Goal: Entertainment & Leisure: Consume media (video, audio)

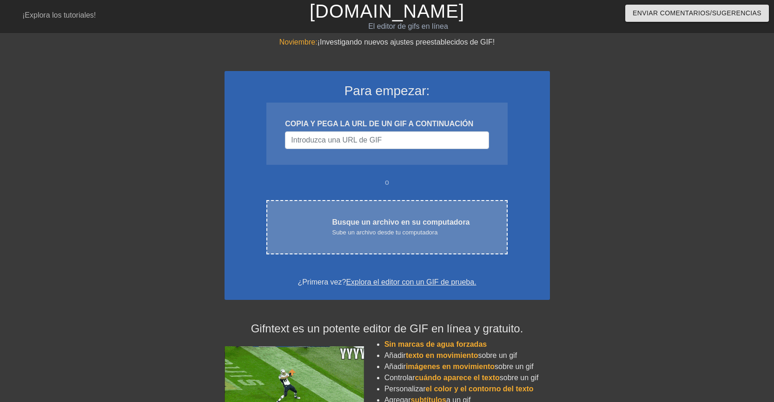
click at [361, 231] on font "Sube un archivo desde tu computadora" at bounding box center [384, 232] width 105 height 7
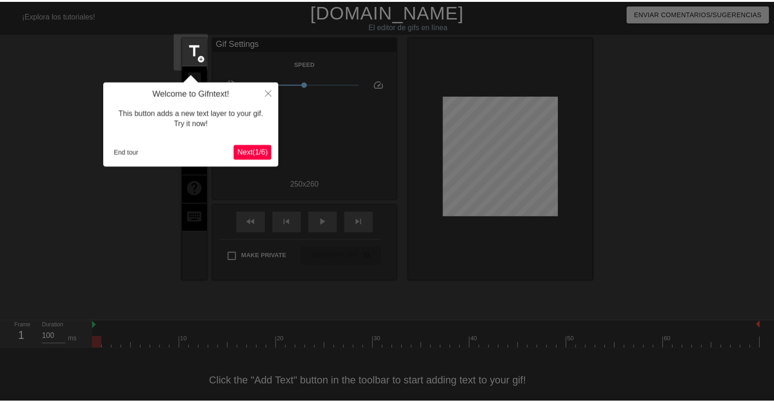
scroll to position [12, 0]
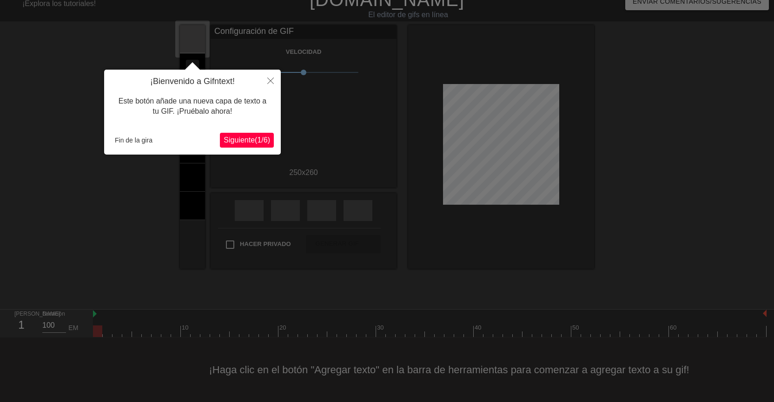
click at [236, 139] on font "Siguiente" at bounding box center [239, 140] width 31 height 8
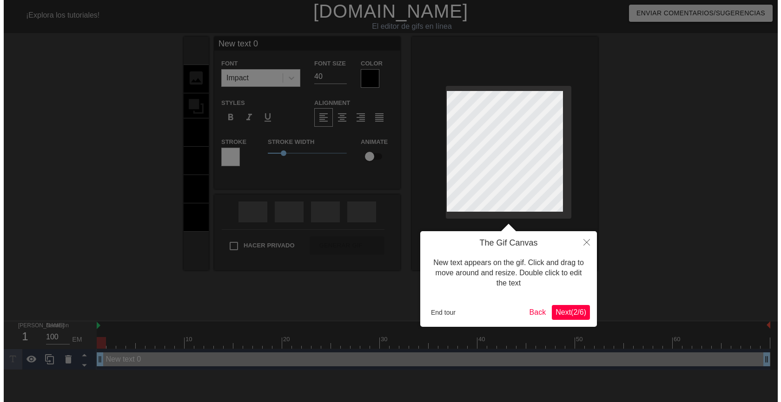
scroll to position [0, 0]
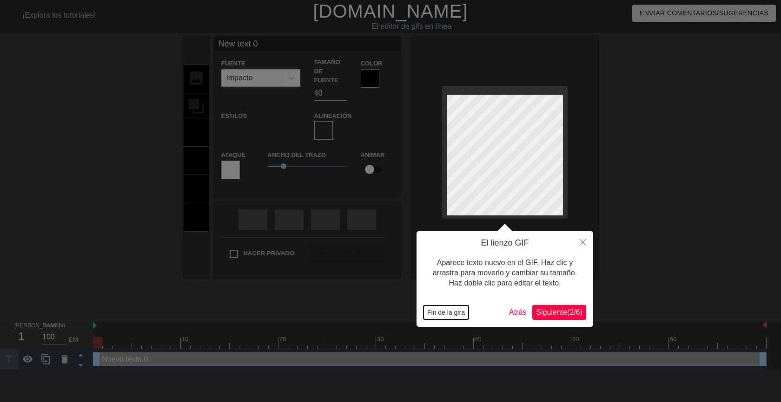
drag, startPoint x: 449, startPoint y: 314, endPoint x: 455, endPoint y: 300, distance: 14.6
click at [449, 312] on font "Fin de la gira" at bounding box center [446, 312] width 38 height 7
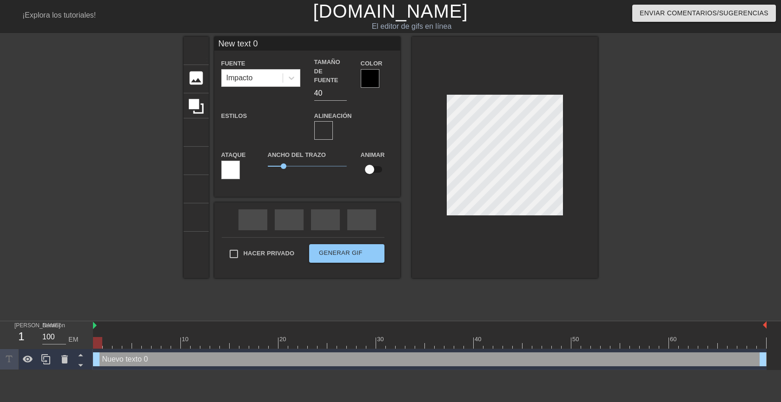
scroll to position [1, 1]
type input "New text"
type textarea "New text"
type input "New text"
type textarea "New text"
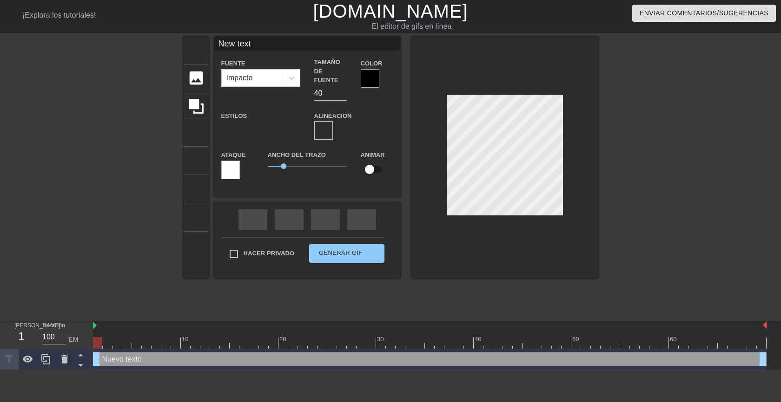
type input "New tex"
type textarea "New tex"
type input "New te"
type textarea "New te"
type input "New t"
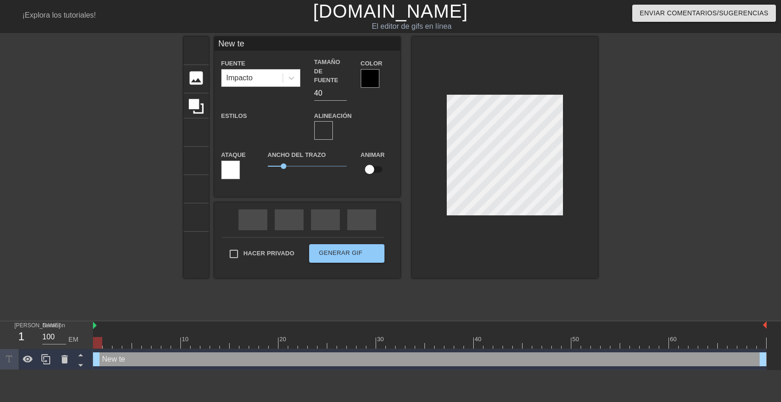
type textarea "New t"
type input "New"
type textarea "New"
type input "New"
type textarea "New"
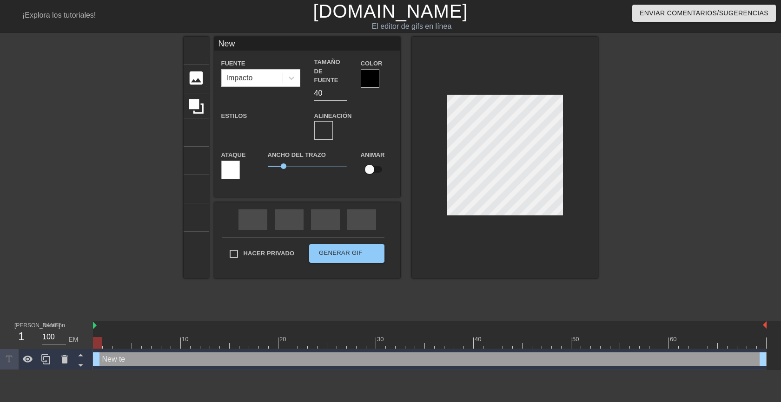
type input "Ne"
type textarea "Ne"
type input "N"
type textarea "N"
type input "B"
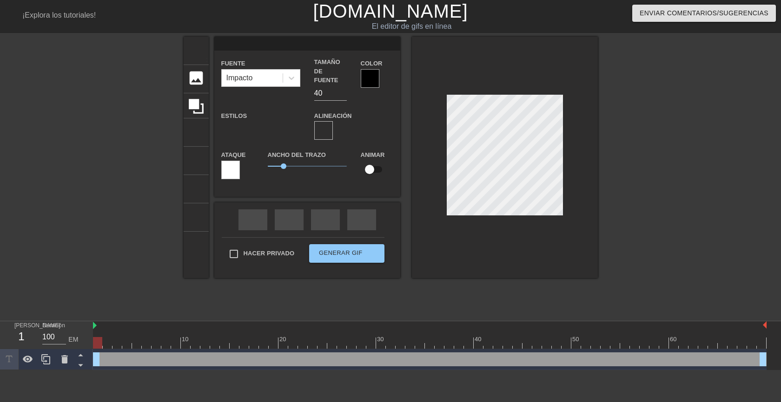
type textarea "B"
type input "Bu"
type textarea "Bu"
type input "Bue"
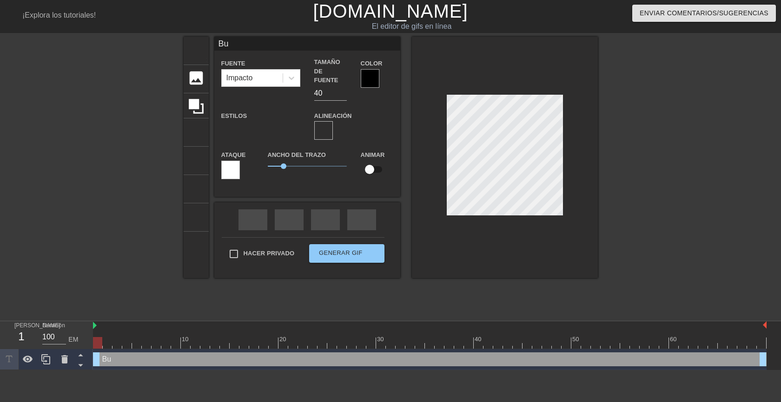
type textarea "Bue"
type input "Buen"
type textarea "Buen"
type input "Bueno"
type textarea "Bueno"
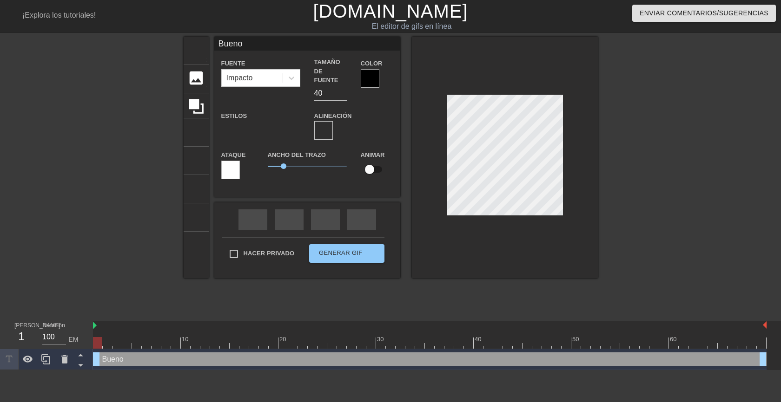
type input "Buenos"
type textarea "Buenos"
type input "Buenos"
type textarea "Buenos"
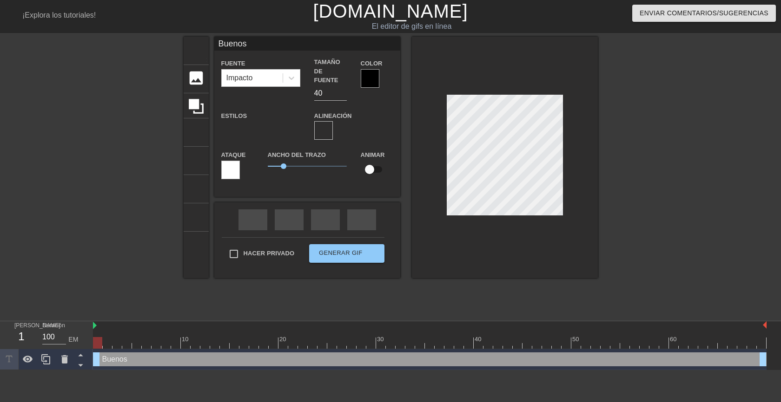
type input "Buenos"
type textarea "Buenos"
type input "Buenos d"
type textarea "Buenos d"
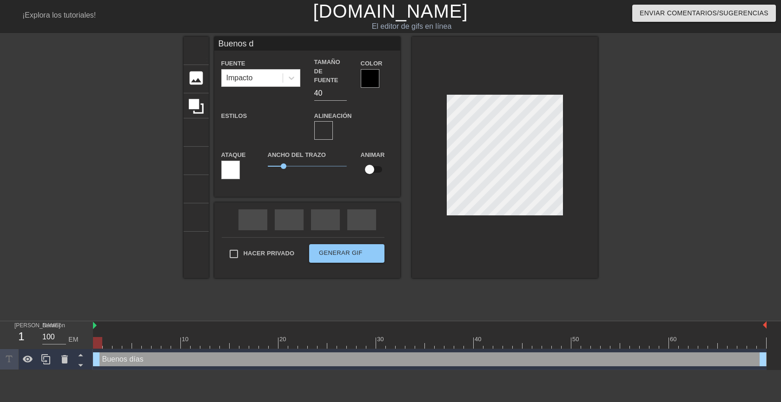
type input "Buenos dç"
type textarea "Buenos dç"
type input "Buenos d"
type textarea "Buenos d"
type input "Buenos dí"
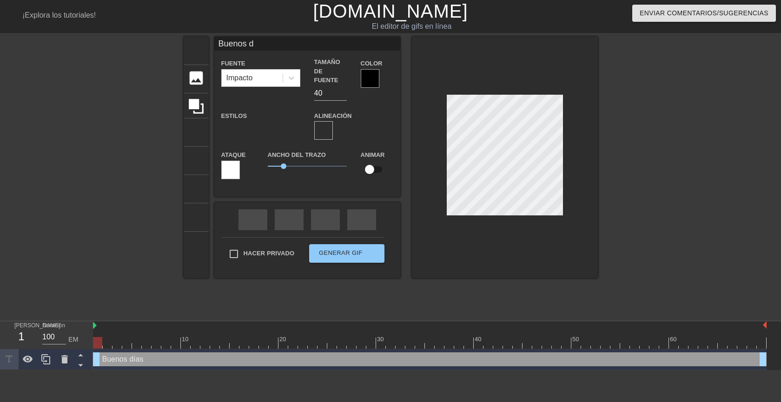
type textarea "Buenos dí"
type input "Buenos día"
type textarea "Buenos día"
type input "Buenos días"
type textarea "Buenos días"
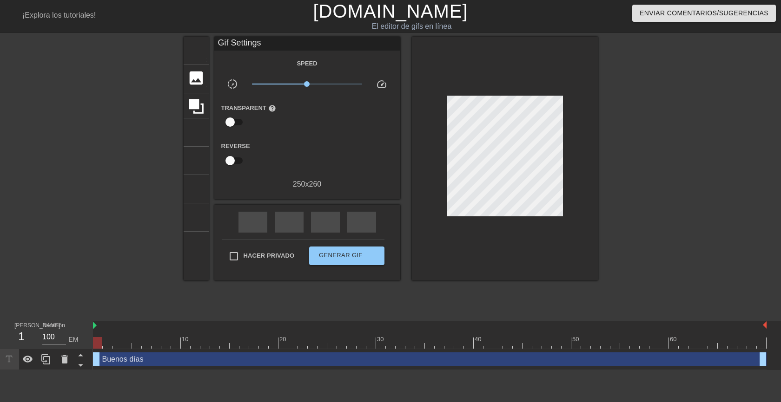
click at [644, 179] on div at bounding box center [678, 176] width 139 height 279
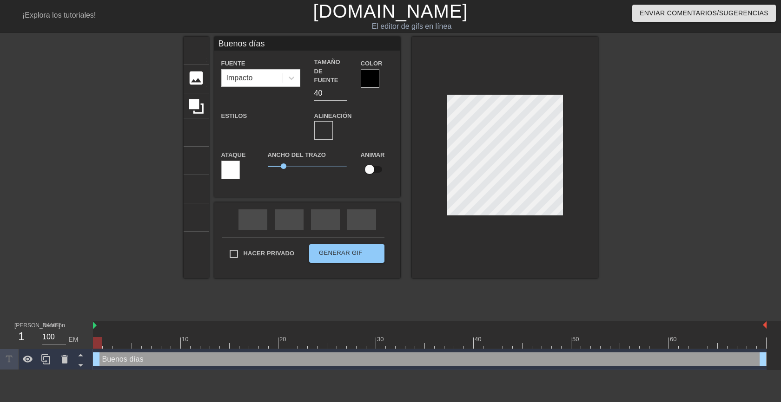
click at [377, 81] on div at bounding box center [370, 78] width 19 height 19
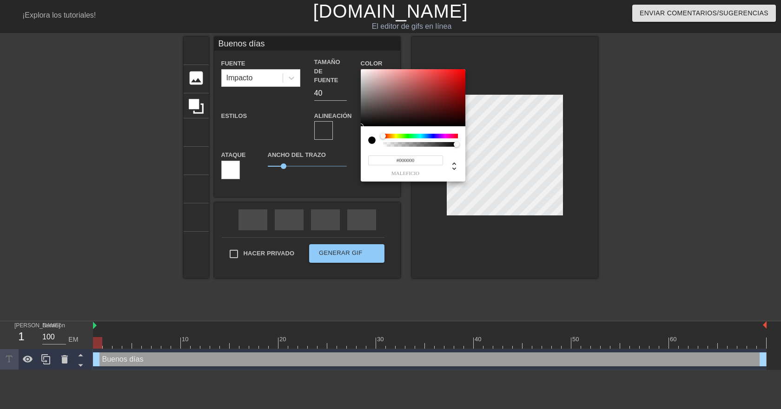
type input "Buenos días"
type input "#F60A0A"
click at [461, 71] on div at bounding box center [413, 98] width 105 height 58
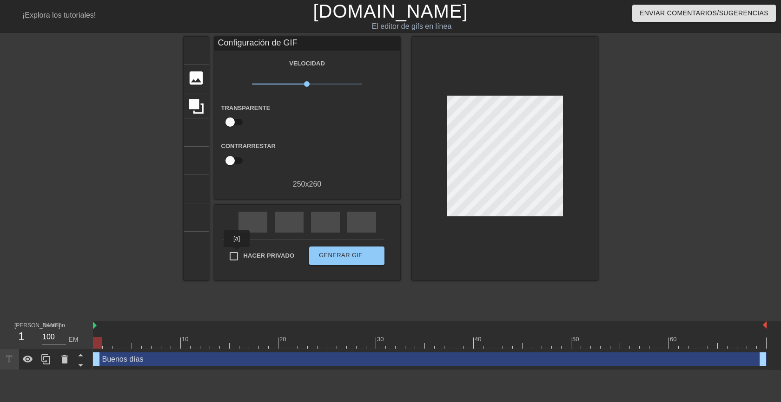
click at [237, 254] on input "Hacer privado" at bounding box center [234, 257] width 20 height 20
checkbox input "true"
click at [339, 255] on font "Generar GIF" at bounding box center [341, 255] width 44 height 7
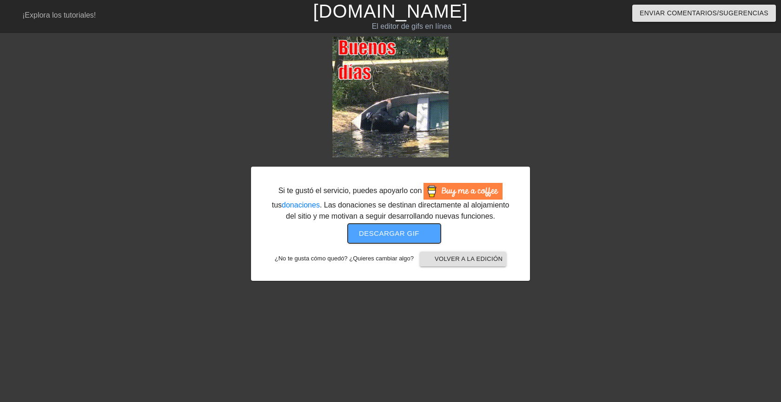
click at [398, 231] on font "Descargar gif" at bounding box center [389, 234] width 60 height 8
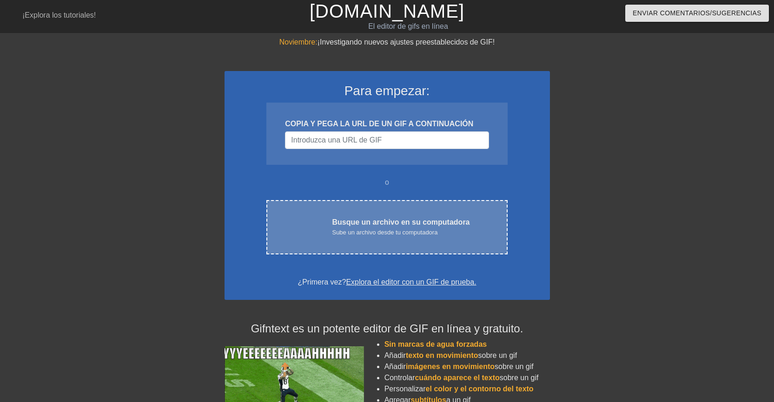
click at [369, 229] on font "Sube un archivo desde tu computadora" at bounding box center [384, 232] width 105 height 7
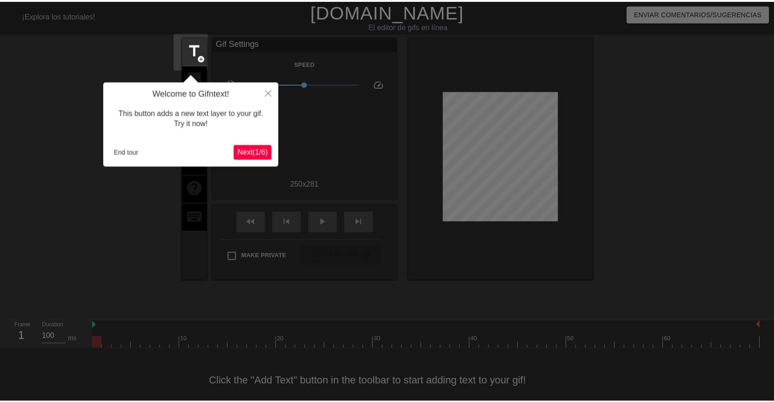
scroll to position [12, 0]
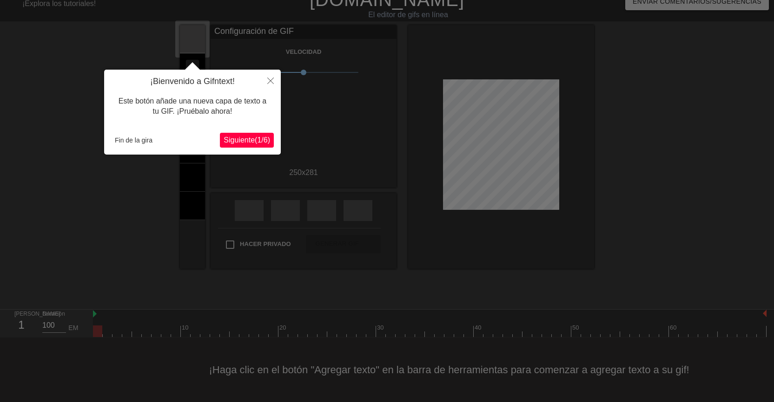
click at [230, 139] on font "Siguiente" at bounding box center [239, 140] width 31 height 8
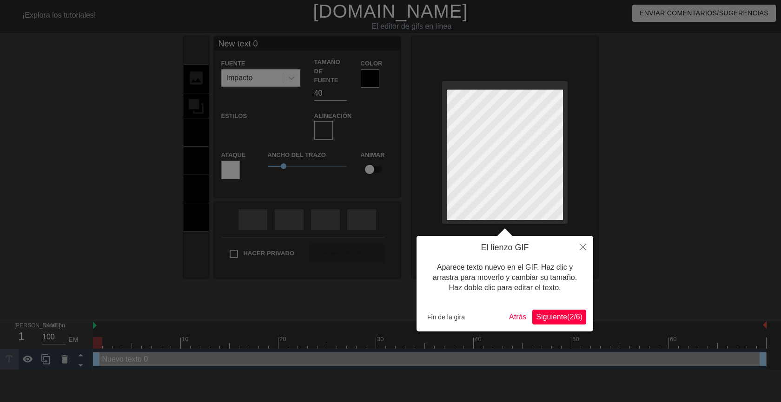
scroll to position [1, 1]
type input "New text"
type textarea "New text"
type input "New tex"
type textarea "New tex"
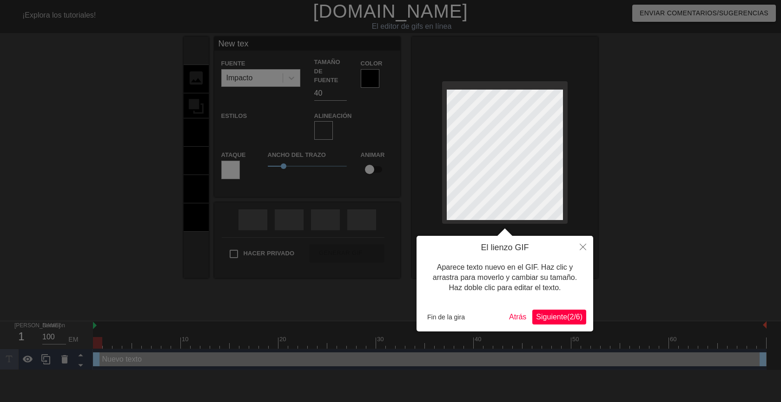
type input "New te"
type textarea "New te"
type input "New t"
type textarea "New t"
type input "New"
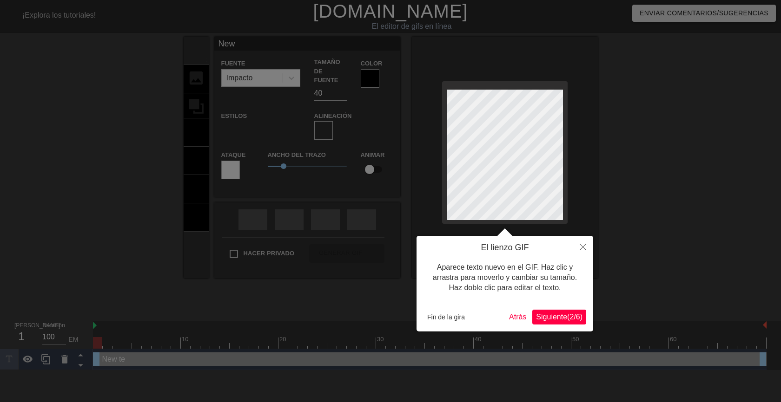
type textarea "New"
type input "New"
type textarea "New"
type input "Ne"
type textarea "Ne"
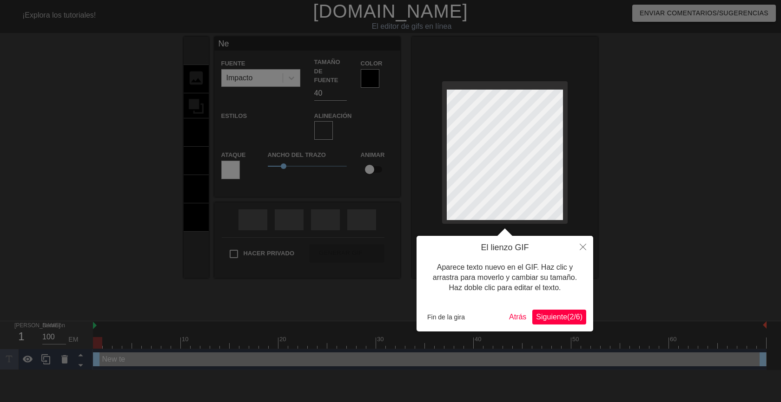
type input "N"
type textarea "N"
type input "M"
type textarea "M"
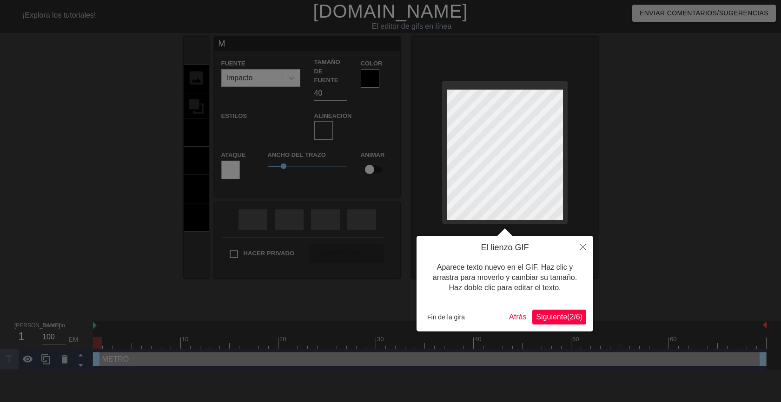
type input "Mu"
type textarea "Mu"
type input "Muy"
type textarea "Muy"
type input "Muy"
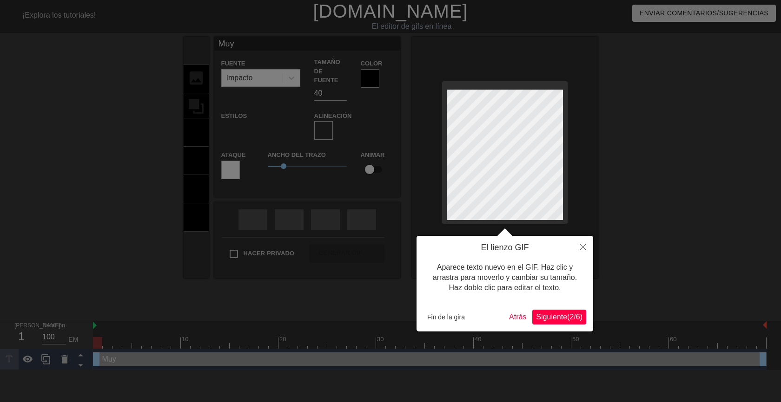
type textarea "Muy"
type input "Muyb"
type textarea "Muy b"
type input "Muybu"
type textarea "Muy bu"
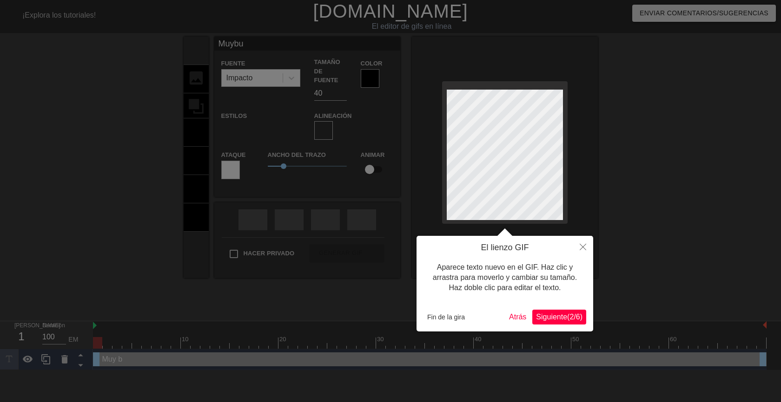
type input "Muybue"
type textarea "Muy bue"
type input "Muybuen"
type textarea "Muy buen"
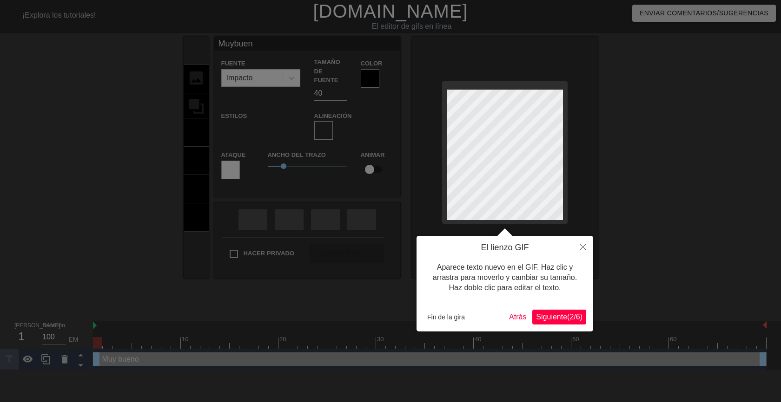
type input "Muybueno"
type textarea "Muy bueno"
type input "Muybuenos"
type textarea "Muy buenos"
type input "Muybuenos"
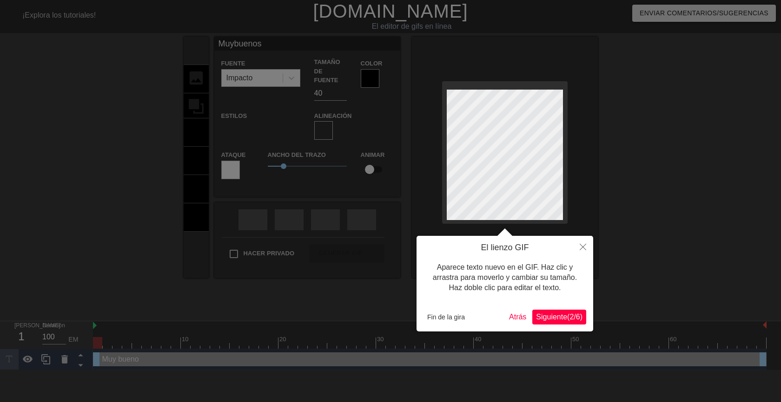
type textarea "Muy buenos"
type input "Muybuenosd"
type textarea "Muy buenos d"
type input "Muybuenosdí"
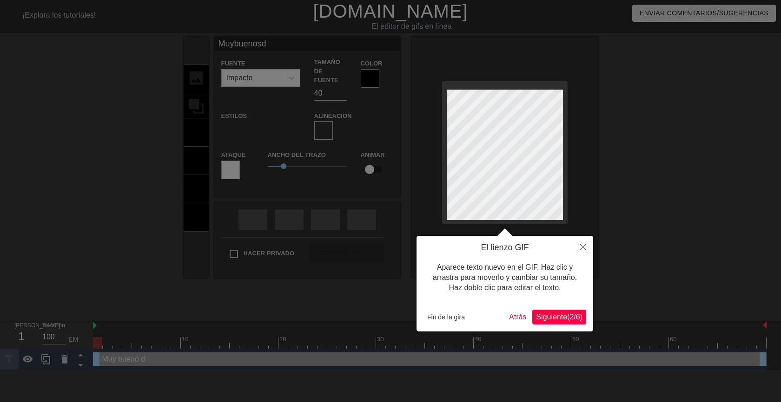
type textarea "Muy buenos dí"
type input "Muybuenosdía"
type textarea "Muy buenos día"
type input "Muybuenosdías"
type textarea "Muy buenos días"
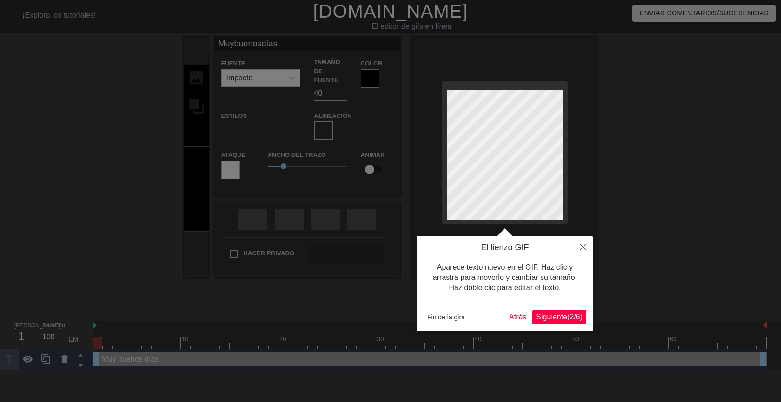
click at [645, 191] on div at bounding box center [390, 201] width 781 height 402
drag, startPoint x: 451, startPoint y: 319, endPoint x: 444, endPoint y: 310, distance: 11.6
click at [447, 315] on font "Fin de la gira" at bounding box center [446, 317] width 38 height 7
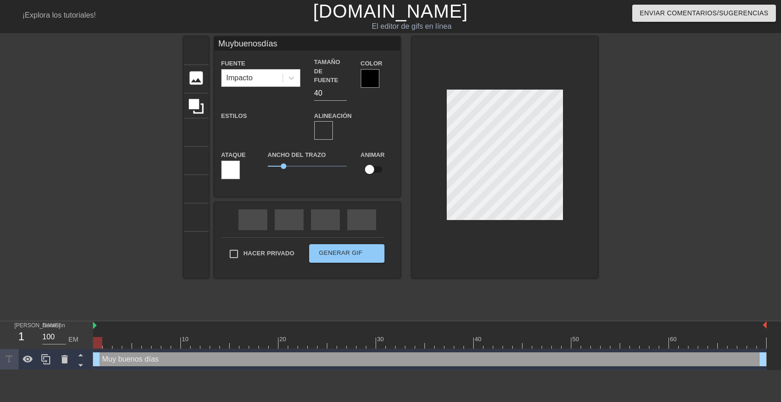
click at [644, 190] on div at bounding box center [678, 176] width 139 height 279
click at [368, 78] on div at bounding box center [370, 78] width 19 height 19
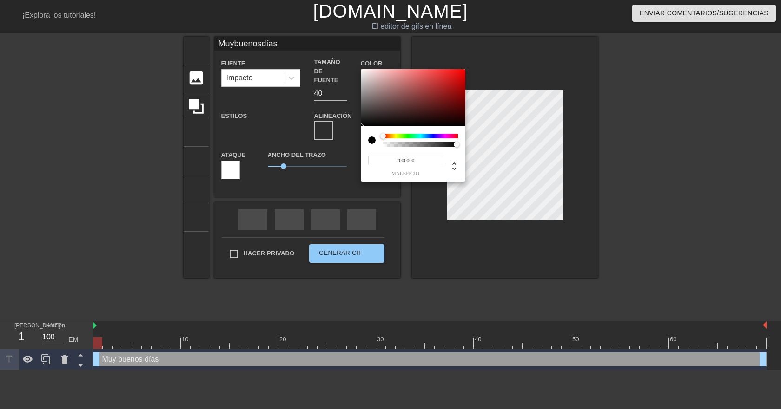
type input "Muybuenosdías"
type input "#997171"
click at [388, 92] on div at bounding box center [413, 98] width 105 height 58
type input "Muybuenosdías"
type input "#6E3B3B"
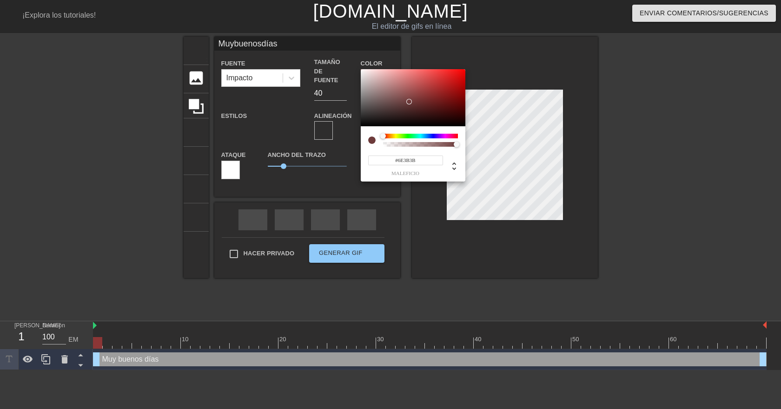
click at [408, 102] on div at bounding box center [413, 98] width 105 height 58
click at [425, 133] on div "#6E3B3B maleficio" at bounding box center [413, 153] width 105 height 55
type input "Muybuenosdías"
type input "#3B3E6E"
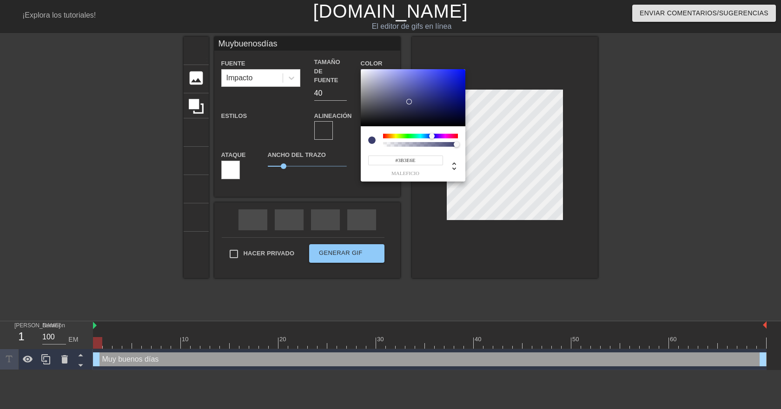
click at [432, 135] on div at bounding box center [420, 136] width 75 height 5
type input "Muybuenosdías"
type input "#1C1F51"
click at [429, 108] on div at bounding box center [413, 98] width 105 height 58
type input "Muybuenosdías"
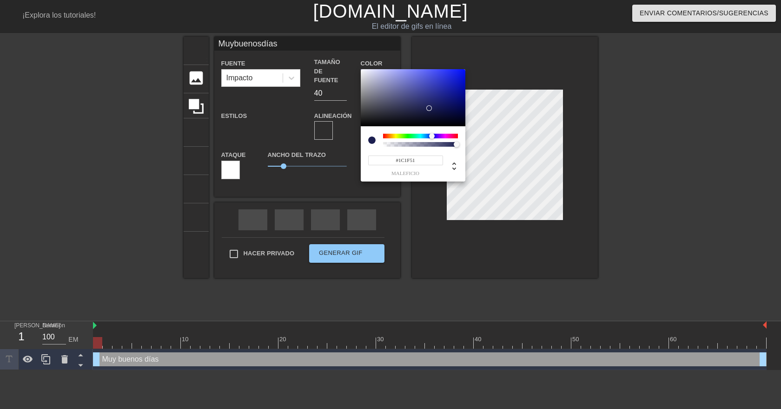
type input "#0E1363"
click at [450, 104] on div at bounding box center [413, 98] width 105 height 58
type input "Muybuenosdías"
type input "#141FC4"
click at [454, 82] on div at bounding box center [413, 98] width 105 height 58
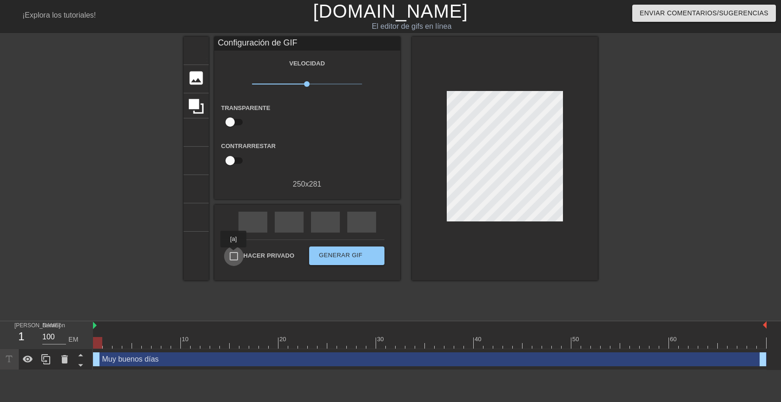
click at [233, 254] on input "Hacer privado" at bounding box center [234, 257] width 20 height 20
checkbox input "true"
click at [336, 252] on font "Generar GIF" at bounding box center [341, 255] width 44 height 7
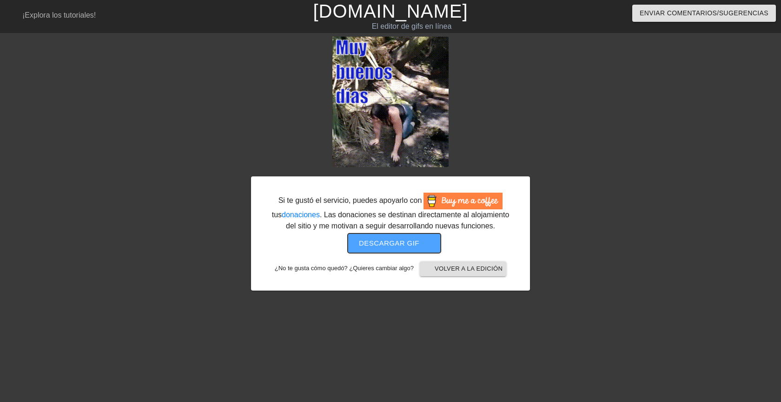
click at [391, 241] on font "Descargar gif" at bounding box center [389, 243] width 60 height 8
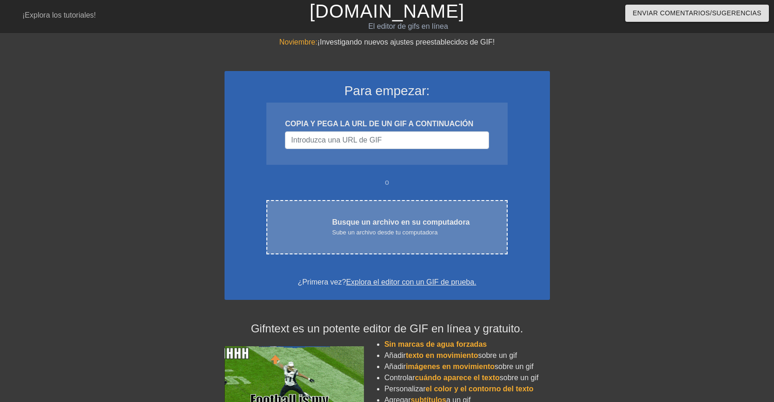
click at [384, 230] on font "Sube un archivo desde tu computadora" at bounding box center [384, 232] width 105 height 7
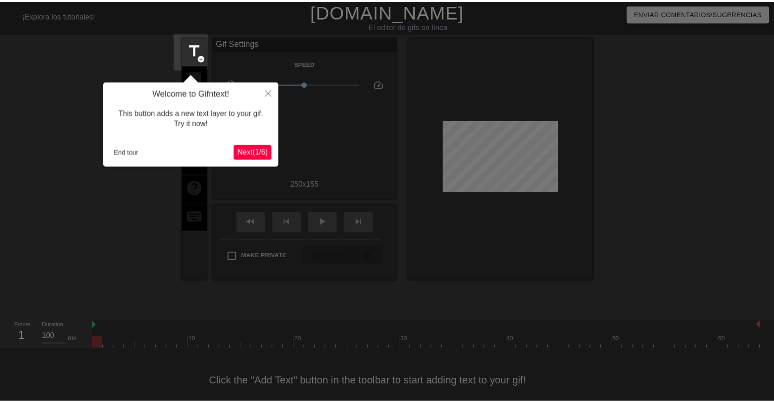
scroll to position [12, 0]
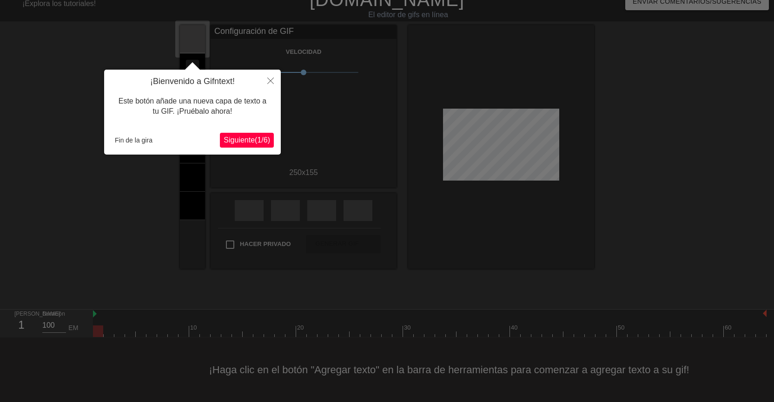
click at [241, 140] on font "Siguiente" at bounding box center [239, 140] width 31 height 8
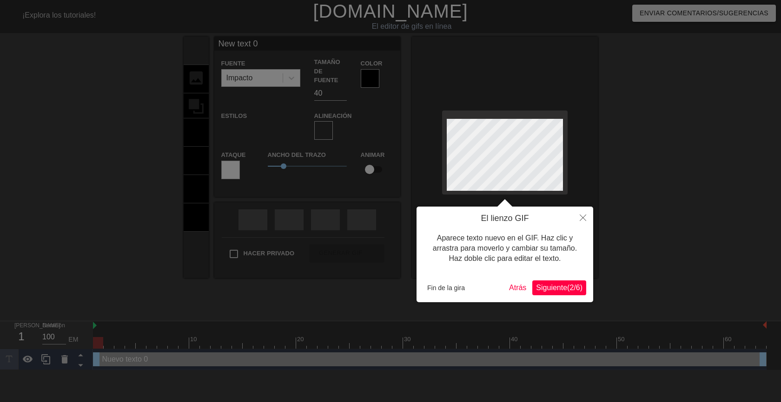
scroll to position [1, 1]
type input "New text"
type textarea "New text"
type input "New text"
type textarea "New text"
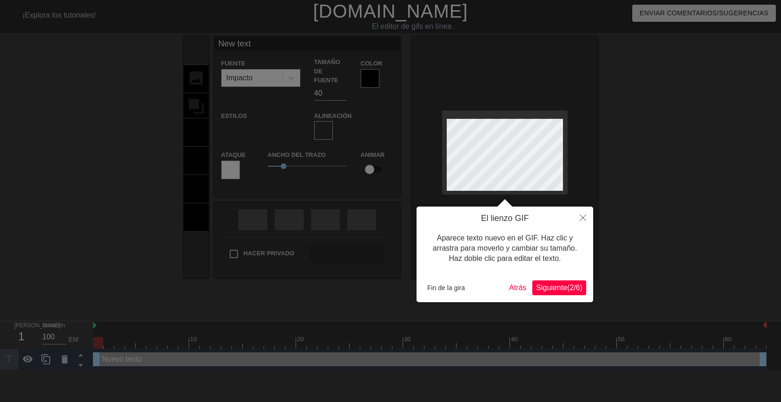
type input "New tex"
type textarea "New tex"
type input "New te"
type textarea "New te"
type input "New t"
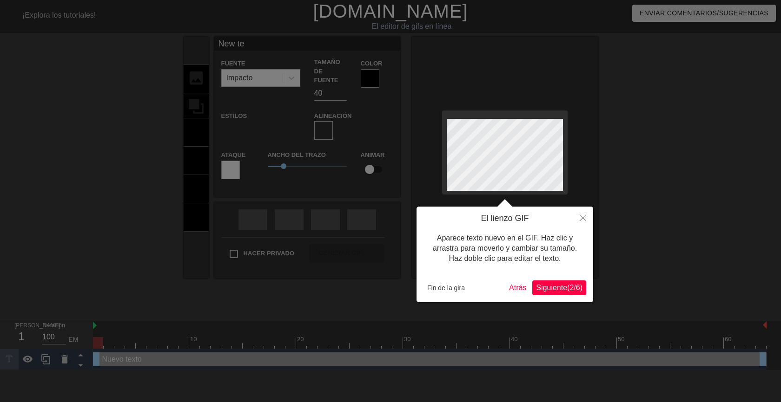
type textarea "New t"
type input "New"
type textarea "New"
type input "New"
type textarea "New"
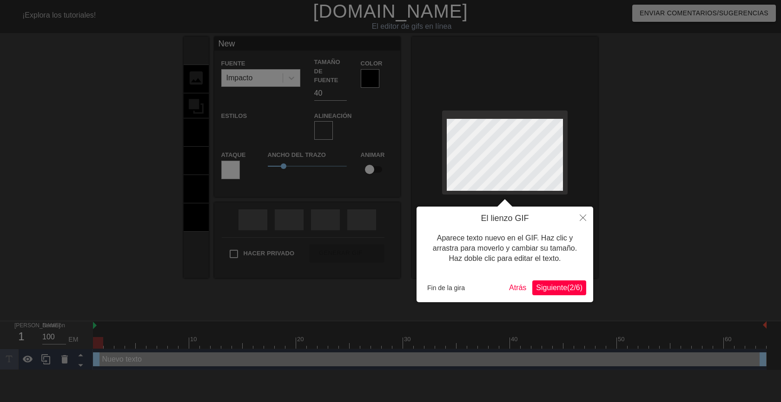
type input "Ne"
type textarea "Ne"
type input "N"
type textarea "N"
type input "M"
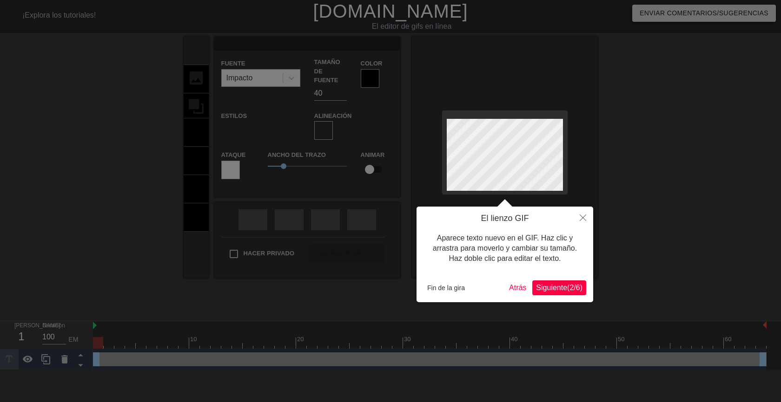
type textarea "M"
type input "Mu"
type textarea "Mu"
type input "Muy"
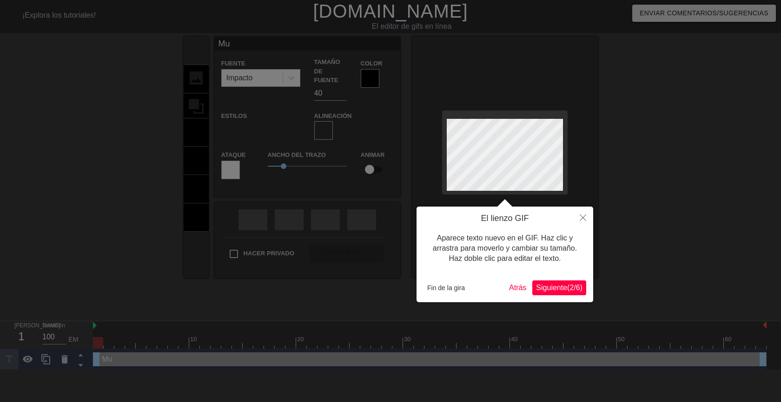
type textarea "Muy"
type input "Mu"
type textarea "Mu"
type input "Mub"
type textarea "Mub"
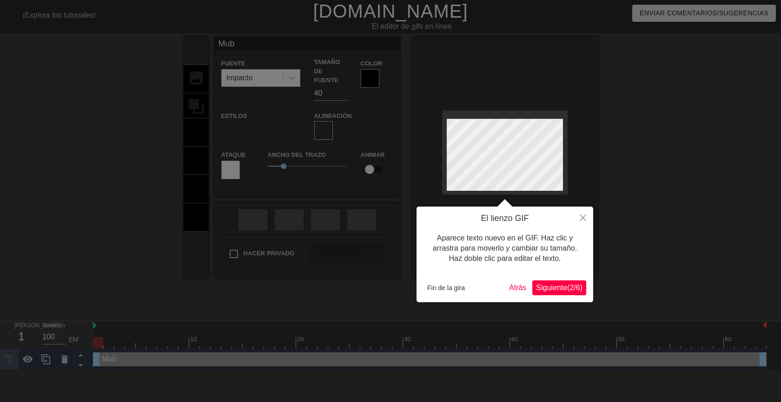
type input "Mubu"
type textarea "Mubu"
type input "Mubue"
type textarea "Mubue"
type input "Mubuen"
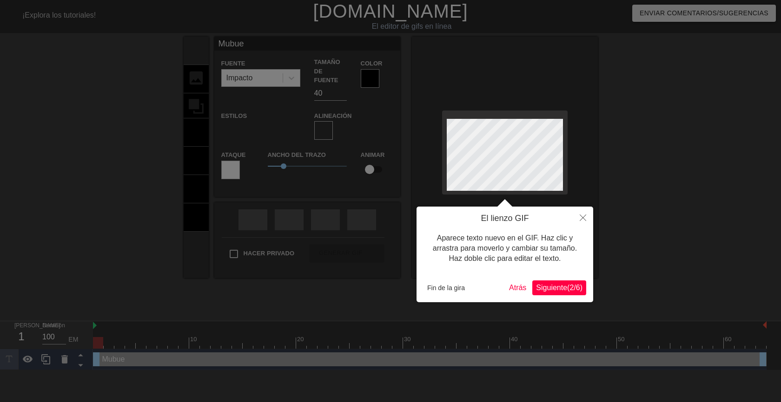
type textarea "Mubuen"
type input "Mubueno"
type textarea "Mubueno"
type input "Mubuenos"
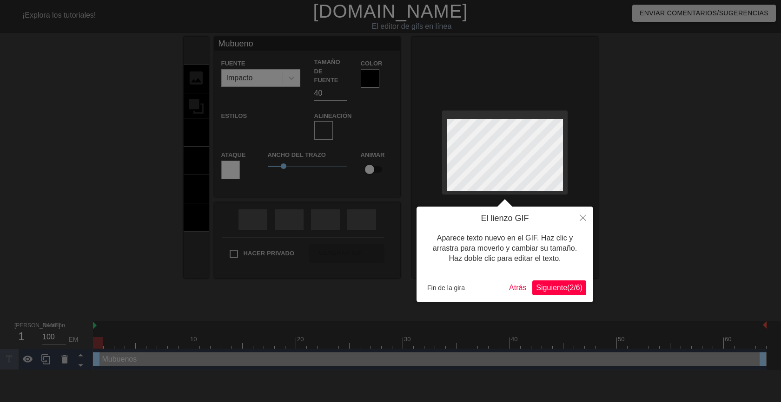
type textarea "Mubuenos"
type input "Mubueno"
type textarea "Mubueno"
type input "Mubuen"
type textarea "Mubuen"
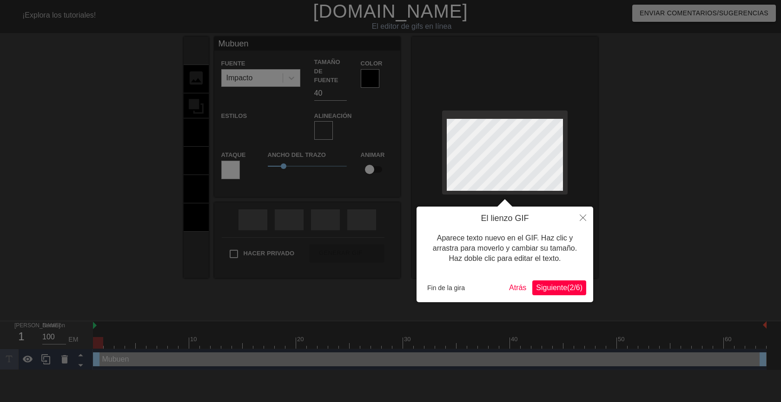
type input "Mubue"
type textarea "Mubue"
type input "Mubu"
type textarea "Mubu"
type input "Mub"
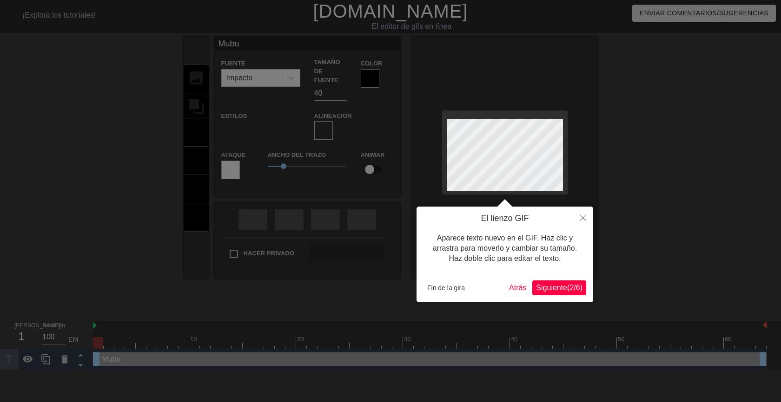
type textarea "Mub"
type input "Mu"
type textarea "Mu"
type input "Muy"
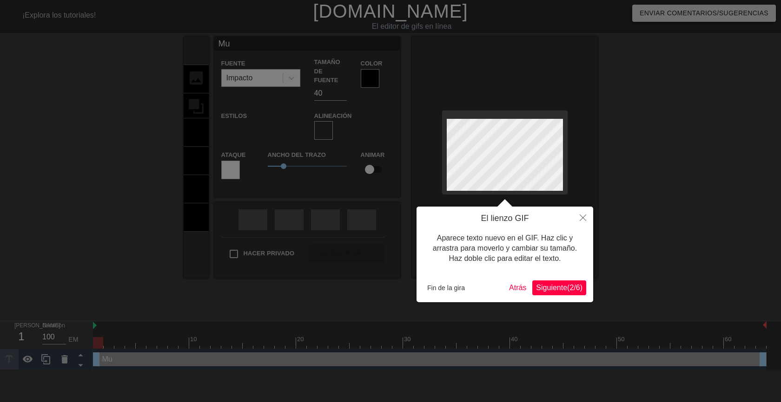
type textarea "Muy"
type input "Muy"
type textarea "Muy"
type input "Muy b"
type textarea "Muy b"
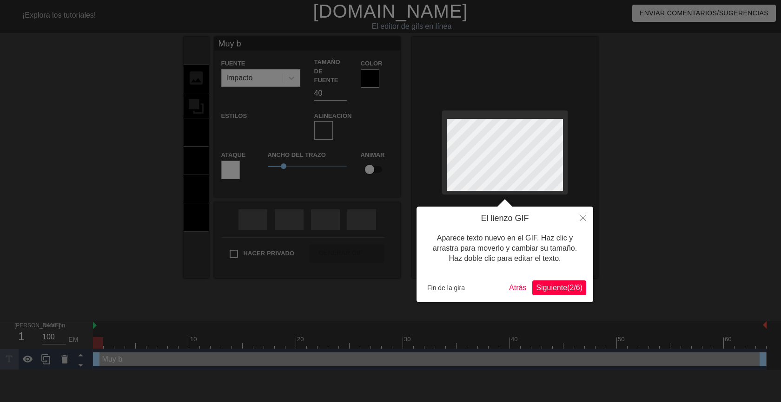
type input "Muy bu"
type textarea "Muy bu"
type input "Muy bue"
type textarea "Muy bue"
type input "Muy buen"
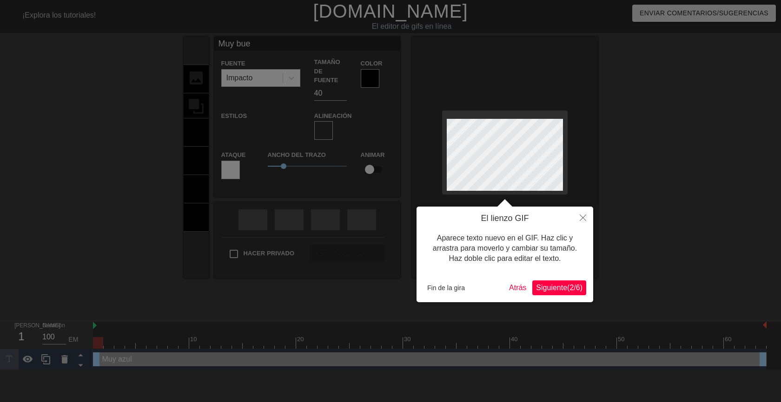
type textarea "Muy buen"
type input "Muy bueno"
type textarea "Muy bueno"
type input "Muy buenos"
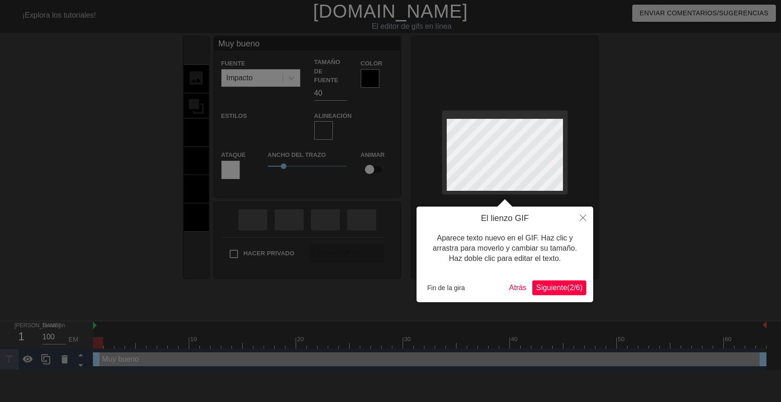
type textarea "Muy buenos"
type input "Muy buenos"
type textarea "Muy buenos"
type input "Muy buenosd"
type textarea "Muy buenos d"
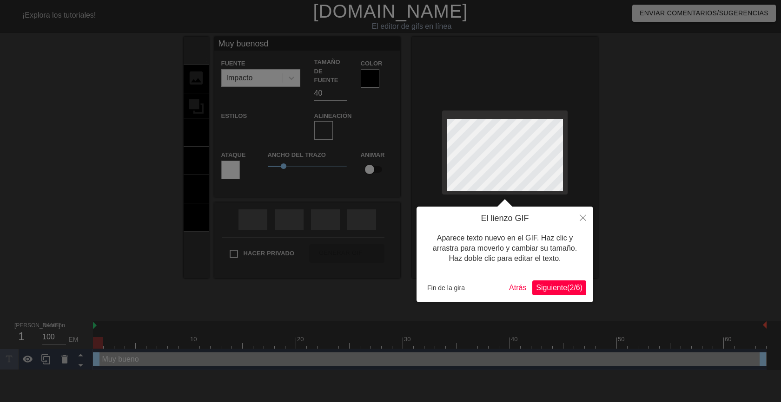
scroll to position [1, 1]
type input "Muy buenosdí"
type textarea "Muy buenos dí"
type input "Muy buenosdía"
type textarea "Muy buenos día"
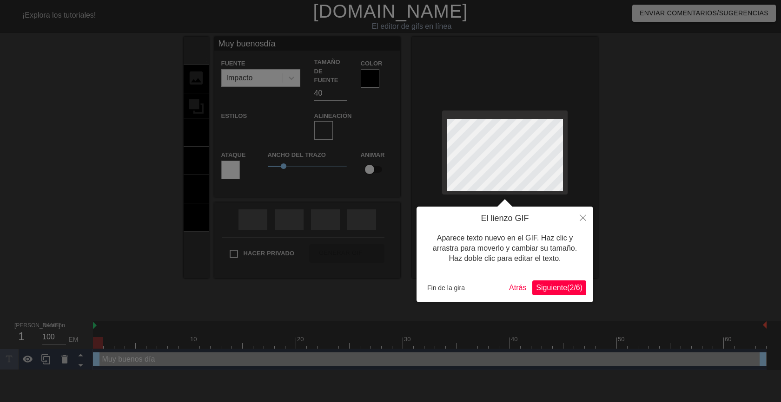
type input "Muy buenosdías"
type textarea "Muy buenos días"
type input "Muy buenosdías"
type textarea "Muy buenos días"
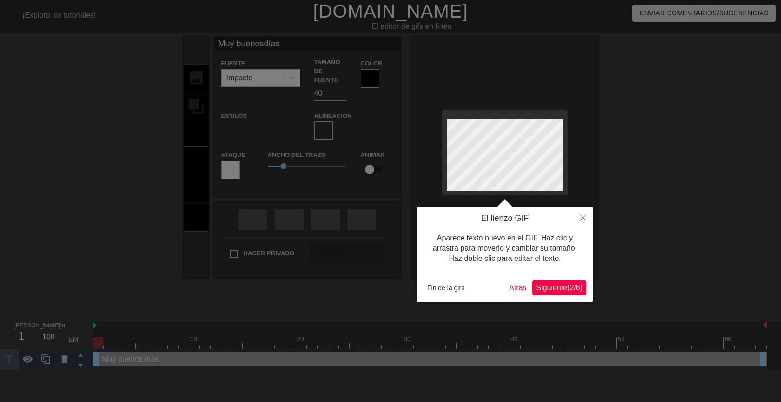
click at [693, 186] on div at bounding box center [390, 201] width 781 height 402
click at [456, 289] on font "Fin de la gira" at bounding box center [446, 287] width 38 height 7
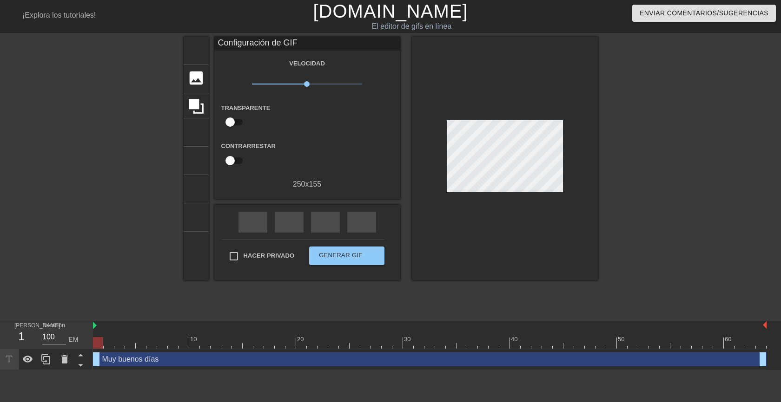
click at [666, 201] on div at bounding box center [678, 176] width 139 height 279
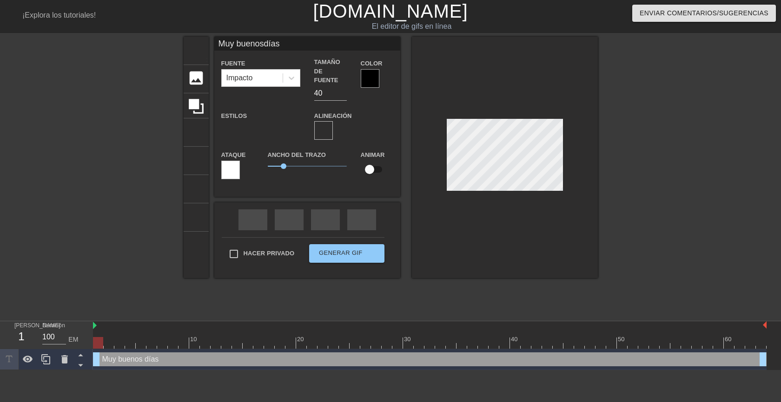
click at [505, 115] on div at bounding box center [505, 158] width 186 height 242
click at [507, 189] on div at bounding box center [505, 158] width 186 height 242
click at [362, 127] on font "formato_alinear_a_la_derecha" at bounding box center [511, 130] width 312 height 11
click at [378, 82] on div at bounding box center [370, 78] width 19 height 19
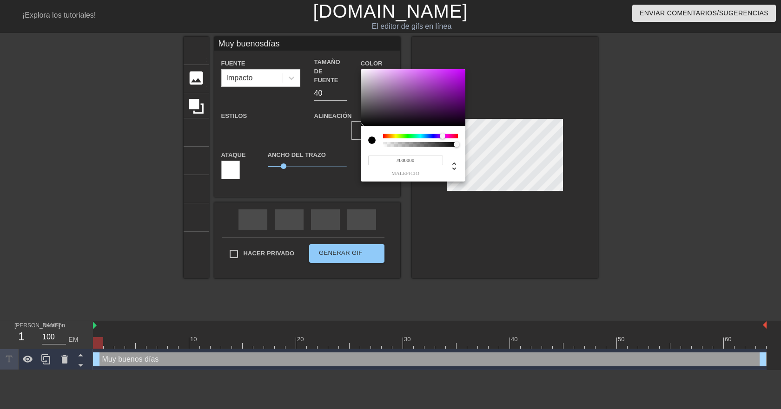
click at [442, 134] on div at bounding box center [420, 136] width 75 height 5
type input "Muy buenosdías"
type input "#8A1AA7"
click at [448, 89] on div at bounding box center [413, 98] width 105 height 58
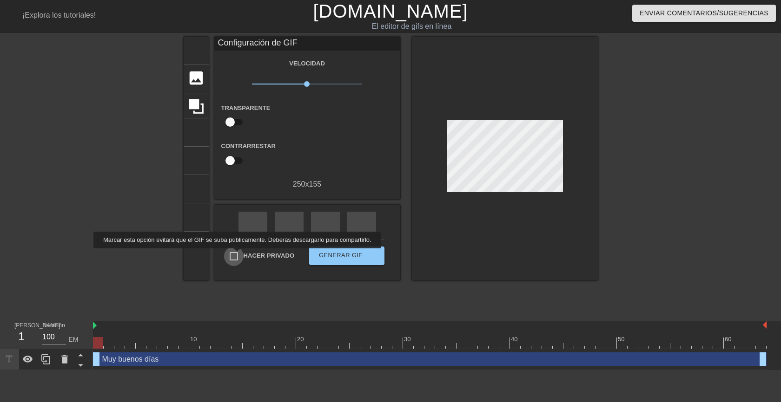
click at [235, 255] on input "Hacer privado" at bounding box center [234, 257] width 20 height 20
checkbox input "true"
click at [332, 253] on font "Generar GIF" at bounding box center [341, 255] width 44 height 7
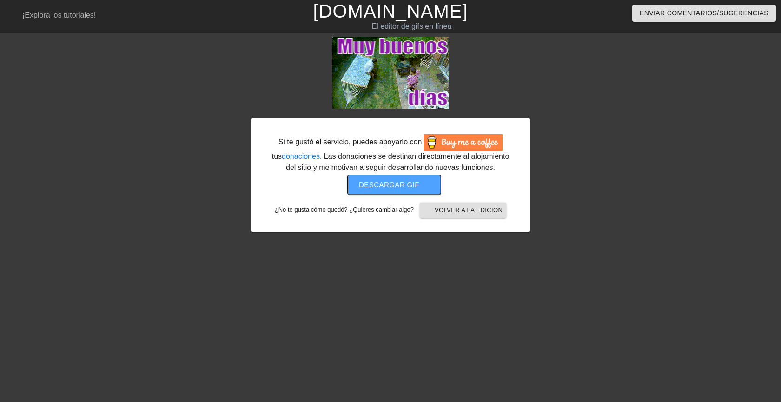
click at [398, 182] on font "Descargar gif" at bounding box center [389, 185] width 60 height 8
